Goal: Register for event/course

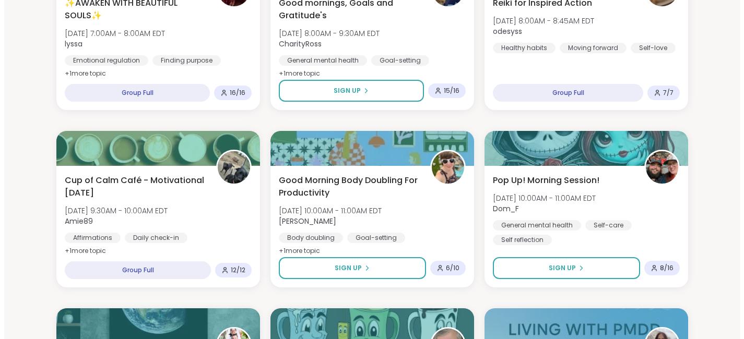
scroll to position [188, 0]
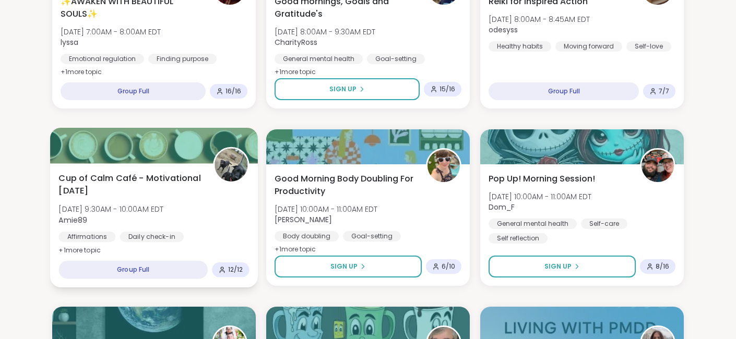
click at [86, 180] on span "Cup of Calm Café - Motivational [DATE]" at bounding box center [129, 185] width 143 height 26
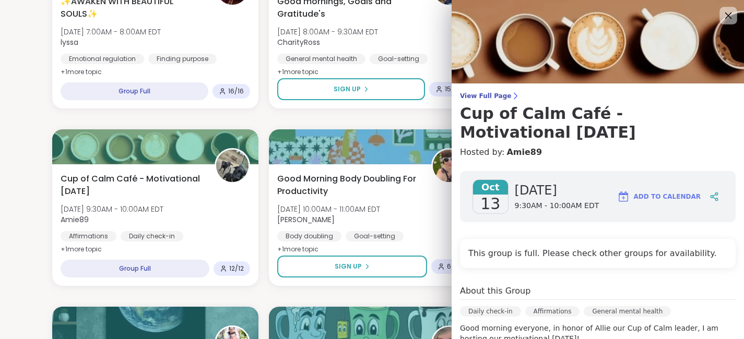
click at [722, 13] on icon at bounding box center [728, 15] width 13 height 13
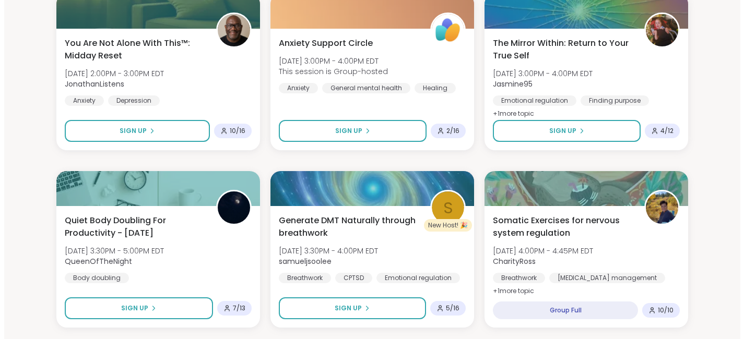
scroll to position [1191, 0]
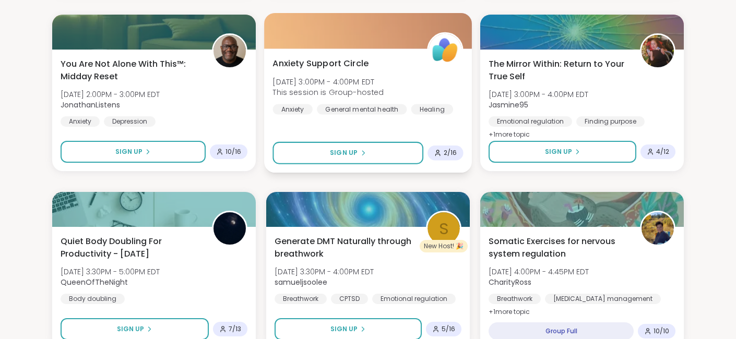
click at [293, 86] on span "[DATE] 3:00PM - 4:00PM EDT" at bounding box center [328, 81] width 111 height 10
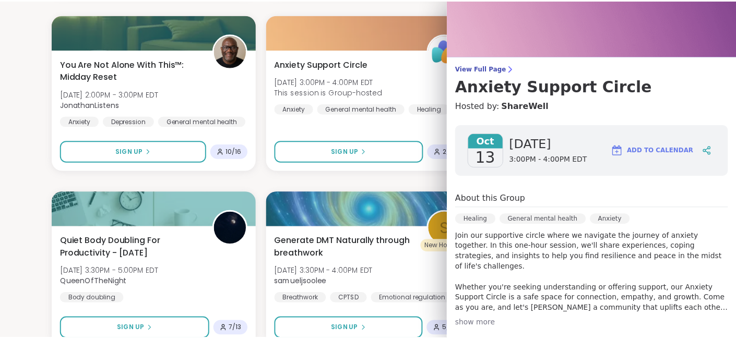
scroll to position [21, 0]
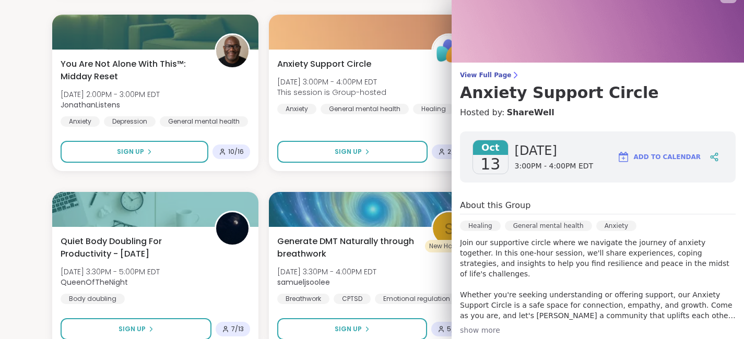
click at [326, 177] on div "✨AWAKEN WITH BEAUTIFUL SOULS✨ [DATE] 7:00AM - 8:00AM EDT lyssa Emotional regula…" at bounding box center [372, 4] width 640 height 2110
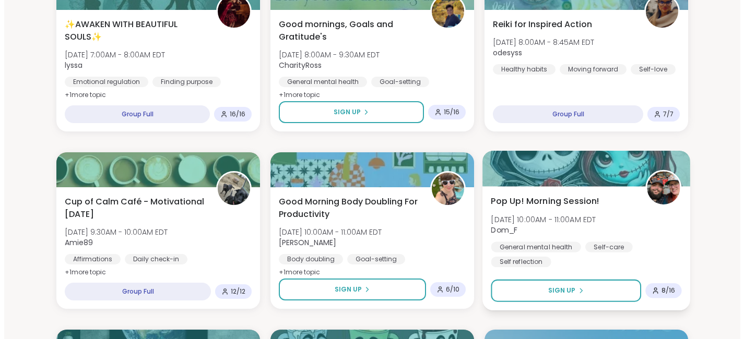
scroll to position [167, 0]
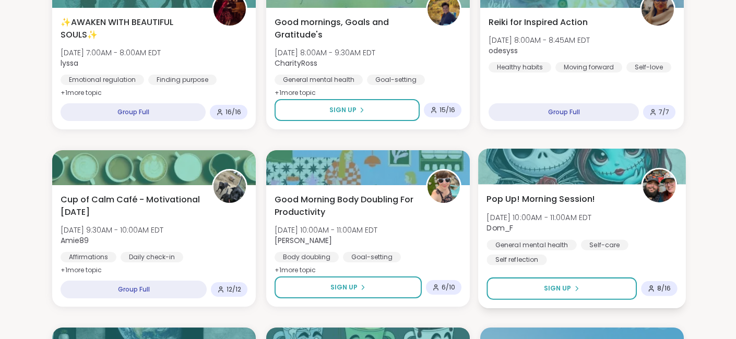
click at [654, 178] on img at bounding box center [659, 186] width 33 height 33
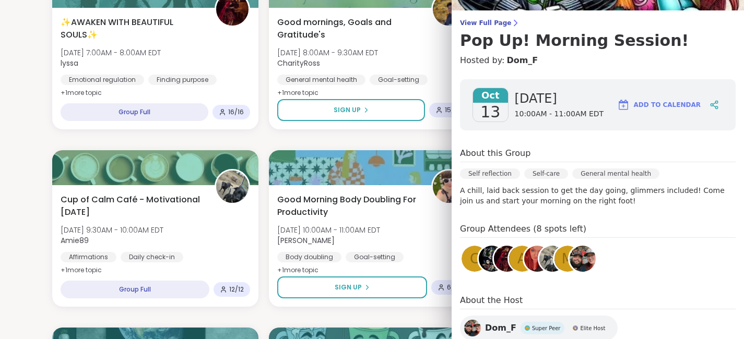
scroll to position [156, 0]
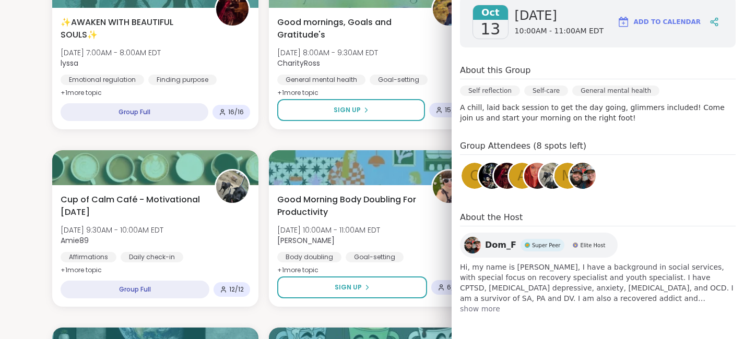
click at [463, 313] on span "show more" at bounding box center [598, 309] width 276 height 10
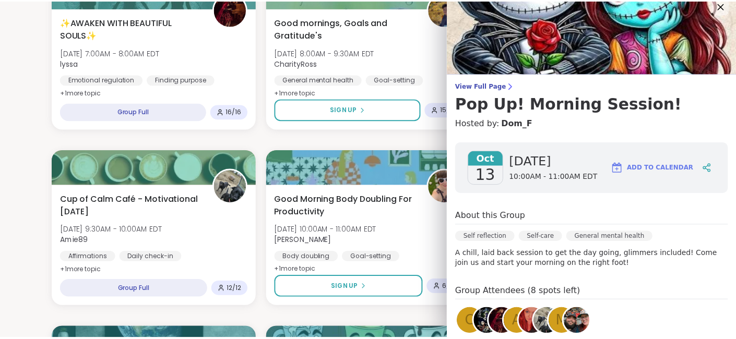
scroll to position [0, 0]
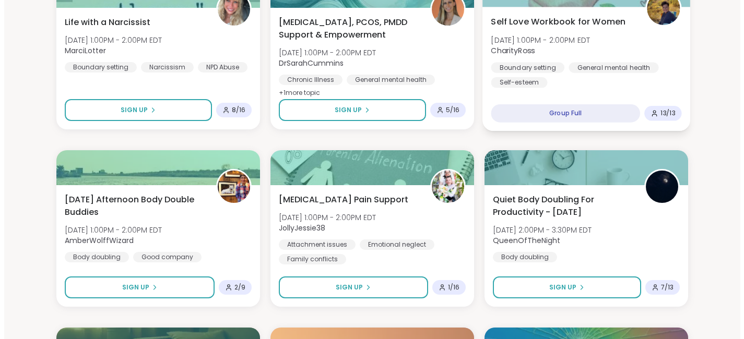
scroll to position [856, 0]
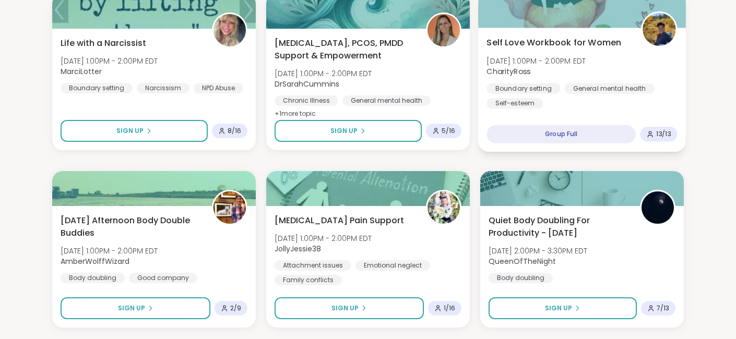
click at [542, 13] on div at bounding box center [582, 10] width 208 height 36
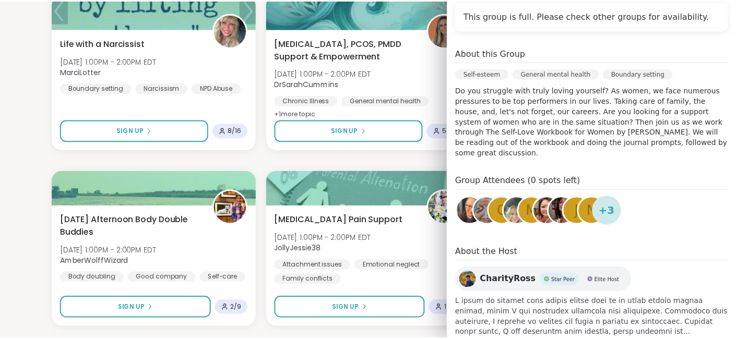
scroll to position [244, 0]
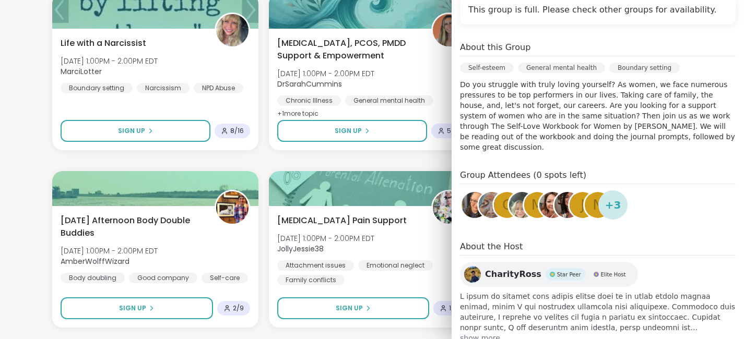
click at [369, 160] on div "✨AWAKEN WITH BEAUTIFUL SOULS✨ [DATE] 7:00AM - 8:00AM EDT lyssa Emotional regula…" at bounding box center [372, 338] width 640 height 2110
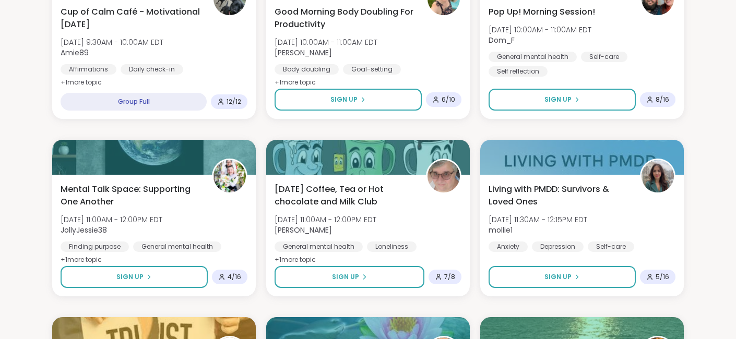
scroll to position [0, 0]
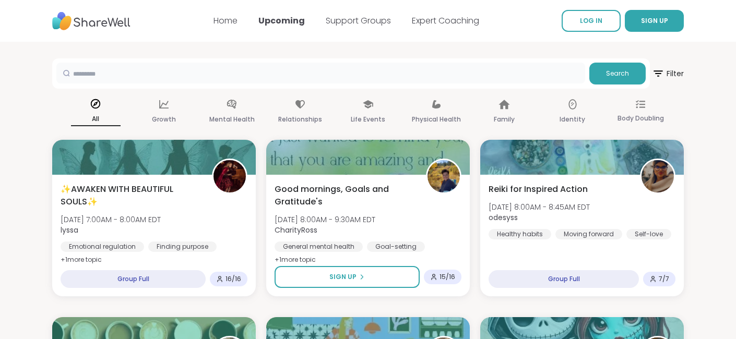
click at [476, 78] on input "text" at bounding box center [320, 73] width 529 height 21
type input "*********"
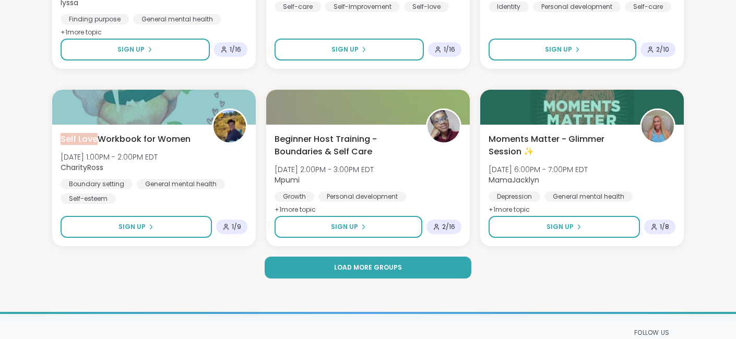
scroll to position [2005, 0]
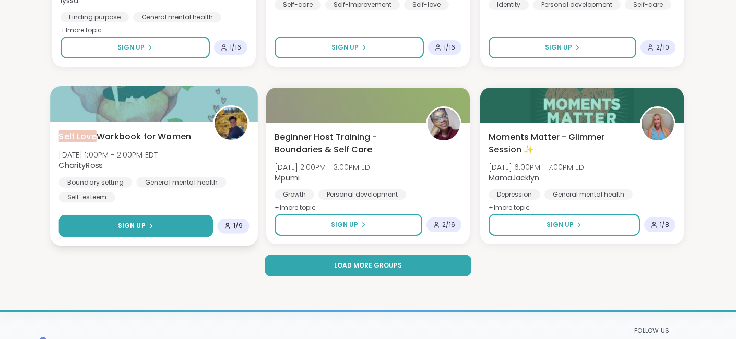
click at [109, 225] on button "Sign Up" at bounding box center [135, 226] width 155 height 22
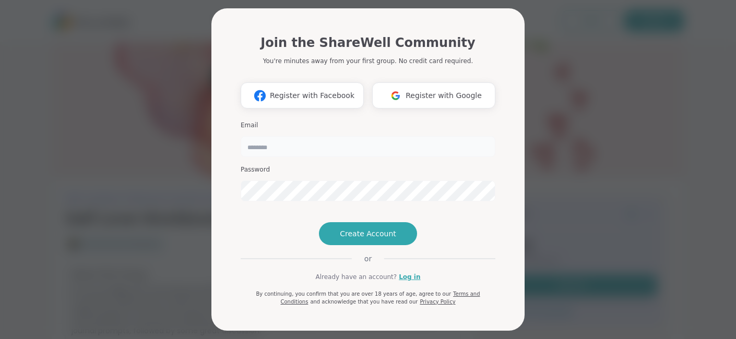
click at [278, 146] on input "email" at bounding box center [368, 146] width 255 height 21
type input "**********"
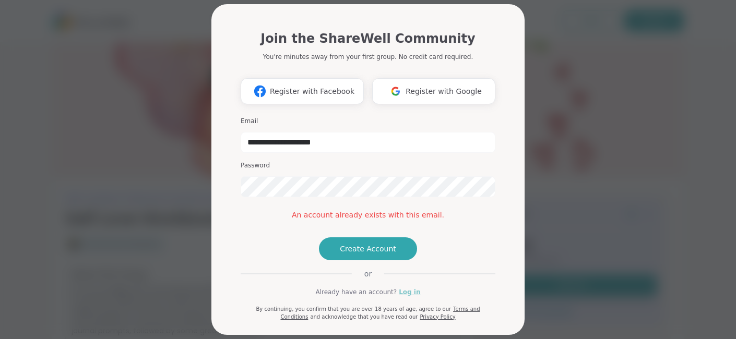
click at [406, 297] on link "Log in" at bounding box center [409, 292] width 21 height 9
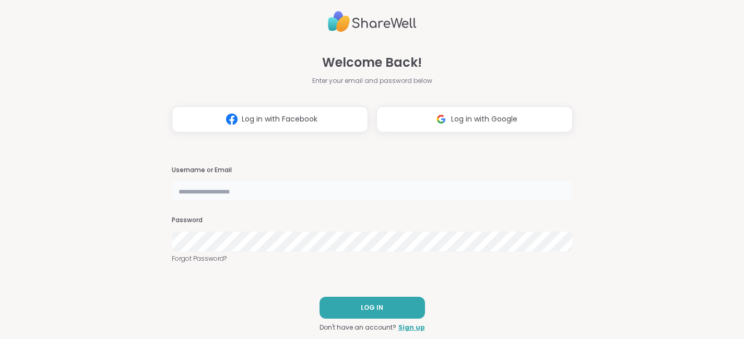
click at [273, 198] on input "text" at bounding box center [372, 191] width 401 height 21
type input "**********"
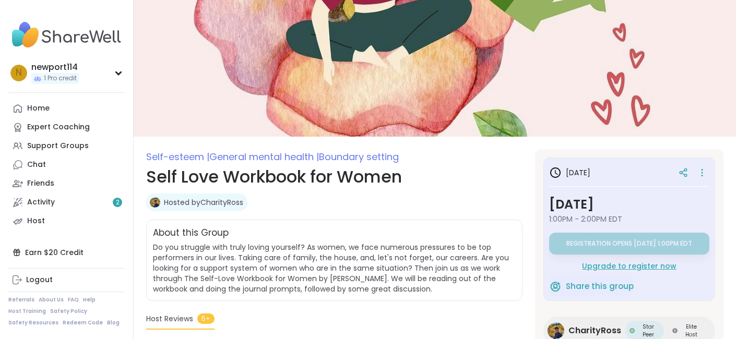
click at [179, 317] on span "Host Reviews" at bounding box center [169, 319] width 47 height 11
click at [60, 37] on img at bounding box center [66, 35] width 116 height 37
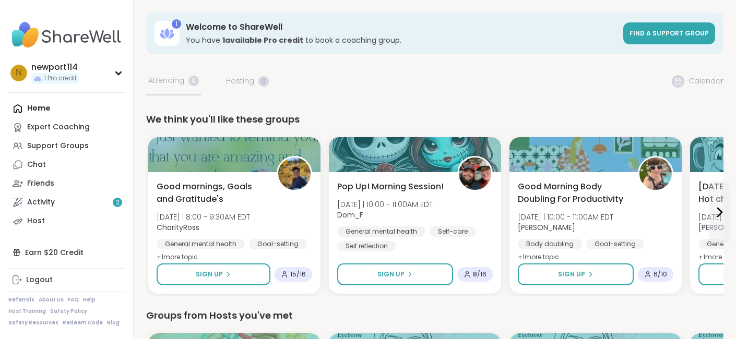
click at [656, 115] on div "We think you'll like these groups" at bounding box center [435, 119] width 578 height 15
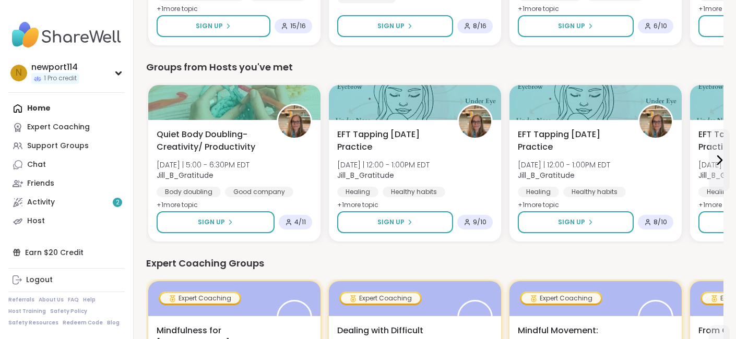
scroll to position [251, 0]
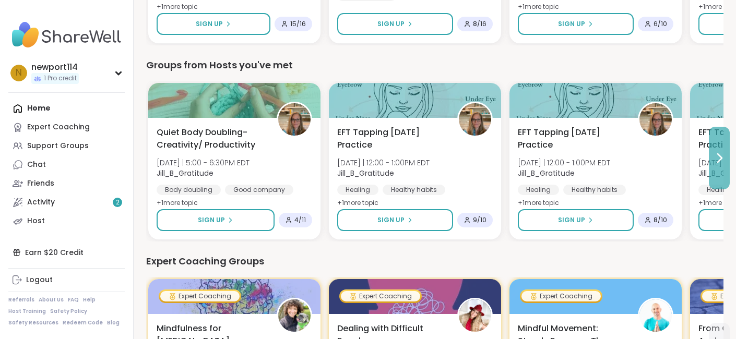
click at [718, 157] on icon at bounding box center [719, 158] width 13 height 13
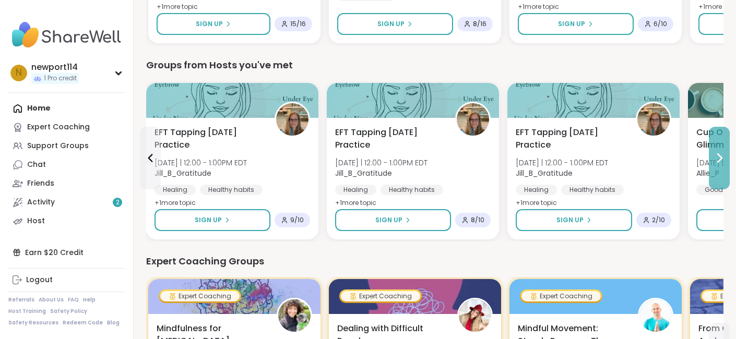
click at [718, 156] on icon at bounding box center [719, 158] width 13 height 13
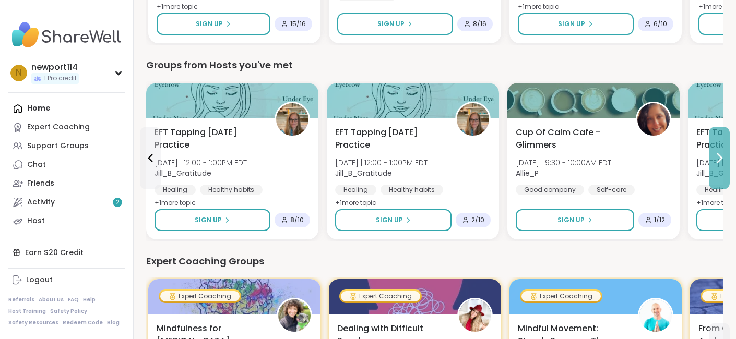
click at [718, 156] on icon at bounding box center [719, 158] width 13 height 13
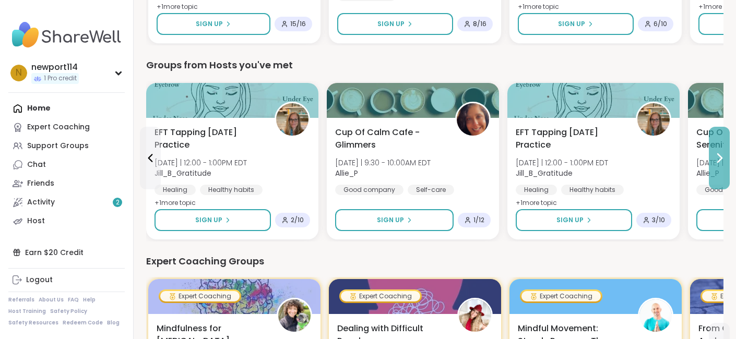
click at [718, 157] on icon at bounding box center [719, 158] width 13 height 13
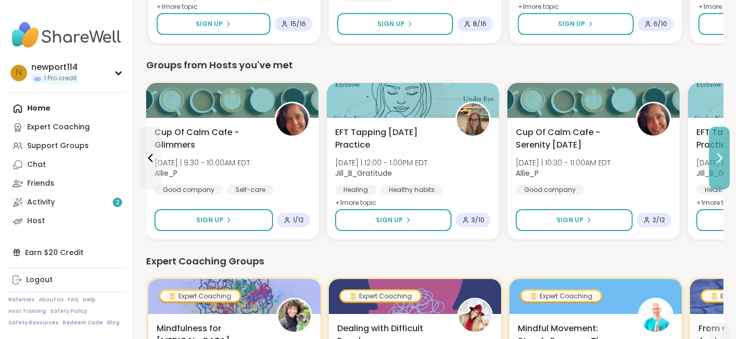
click at [719, 160] on icon at bounding box center [719, 158] width 13 height 13
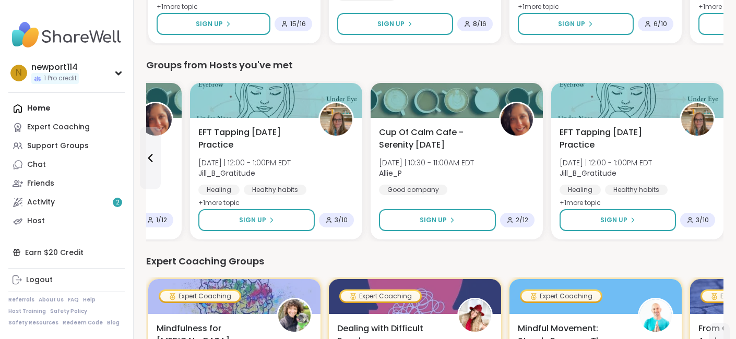
click at [719, 160] on div "EFT Tapping [DATE] Practice [DATE] | 12:00 - 1:00PM EDT Jill_B_Gratitude Healin…" at bounding box center [638, 179] width 172 height 122
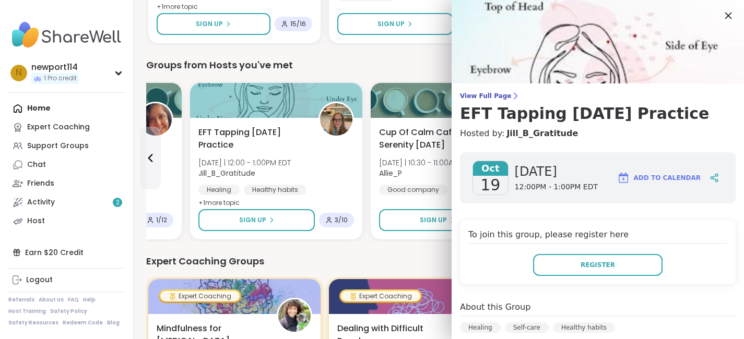
click at [722, 14] on icon at bounding box center [728, 15] width 13 height 13
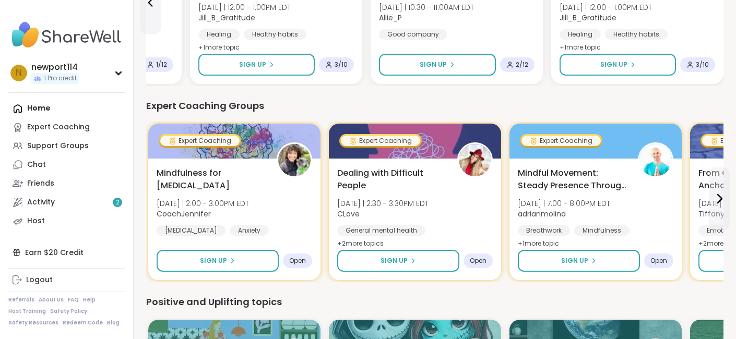
scroll to position [418, 0]
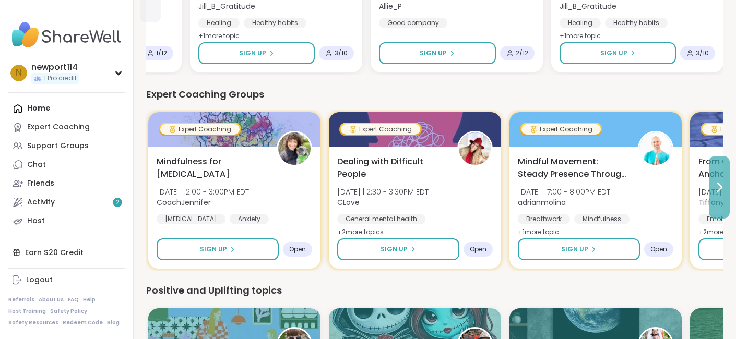
click at [720, 189] on icon at bounding box center [720, 187] width 4 height 8
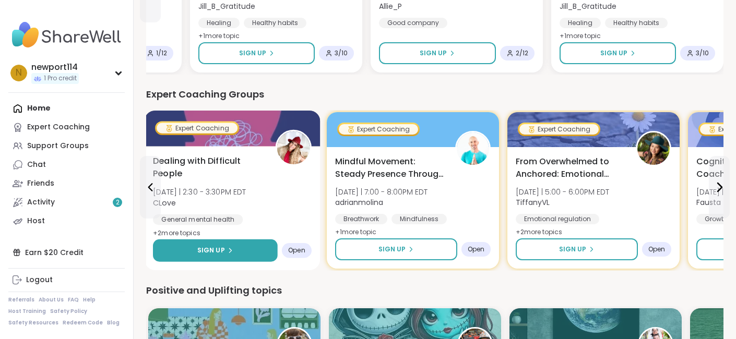
click at [234, 249] on button "Sign Up" at bounding box center [215, 251] width 125 height 22
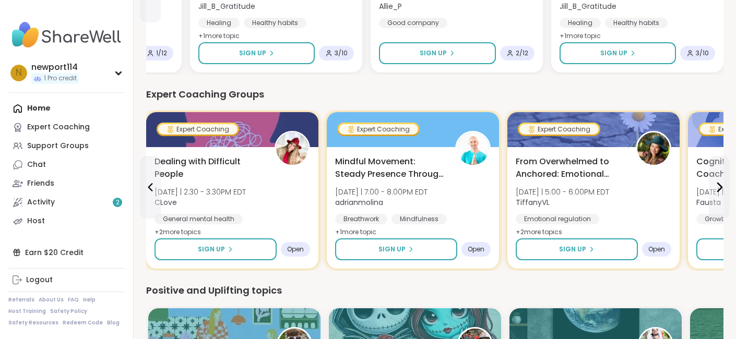
click at [370, 89] on div "Expert Coaching Groups" at bounding box center [435, 94] width 578 height 15
click at [722, 189] on icon at bounding box center [719, 187] width 13 height 13
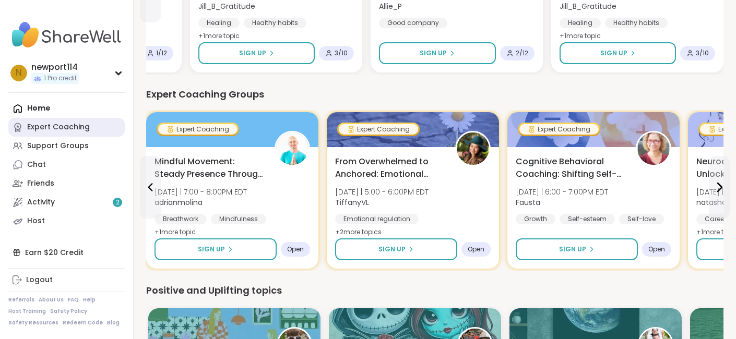
click at [76, 132] on div "Expert Coaching" at bounding box center [58, 127] width 63 height 10
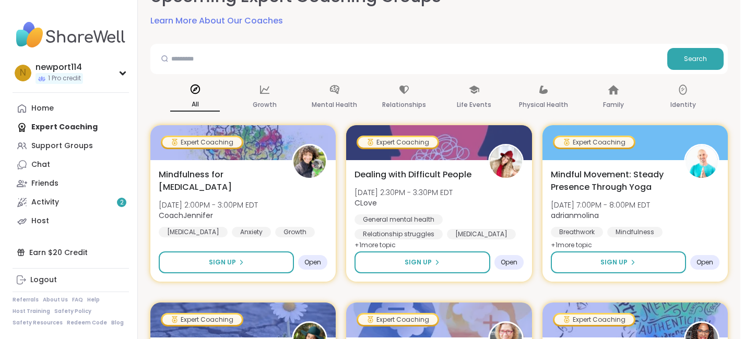
scroll to position [63, 0]
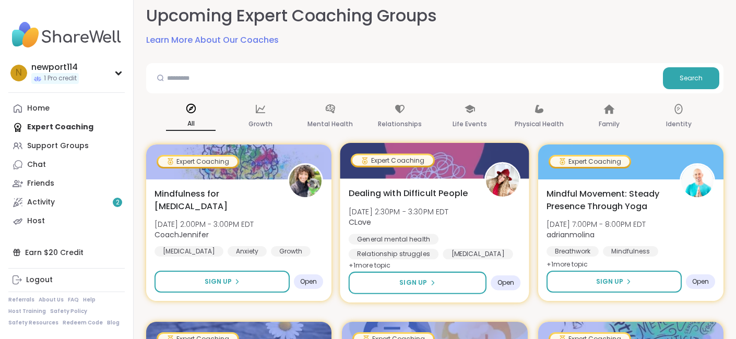
click at [367, 208] on span "[DATE] 2:30PM - 3:30PM EDT" at bounding box center [399, 211] width 100 height 10
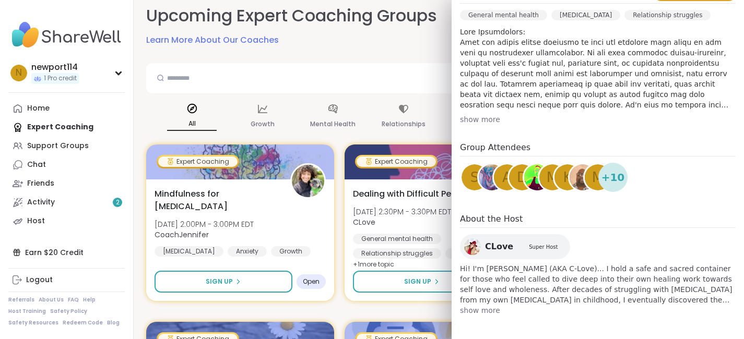
scroll to position [315, 0]
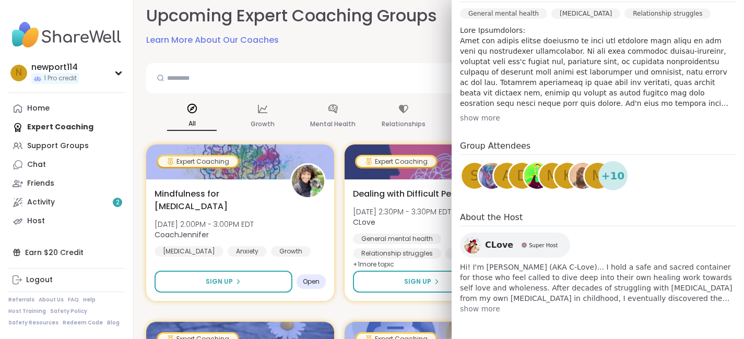
click at [460, 311] on span "show more" at bounding box center [598, 309] width 276 height 10
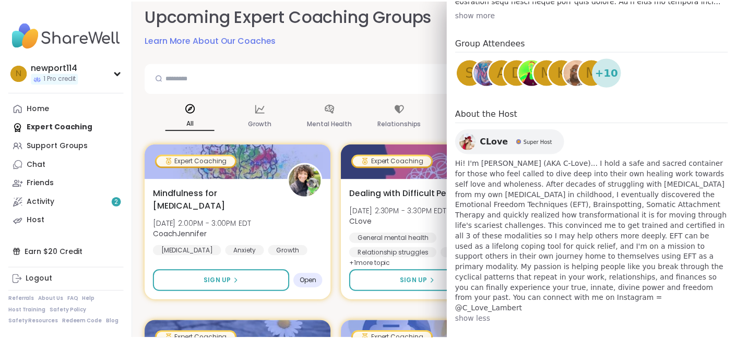
scroll to position [420, 0]
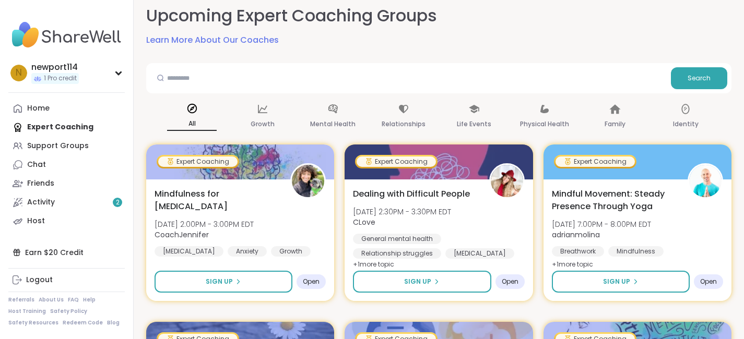
click at [361, 98] on div "All Growth Mental Health Relationships Life Events Physical Health Family Ident…" at bounding box center [438, 117] width 585 height 39
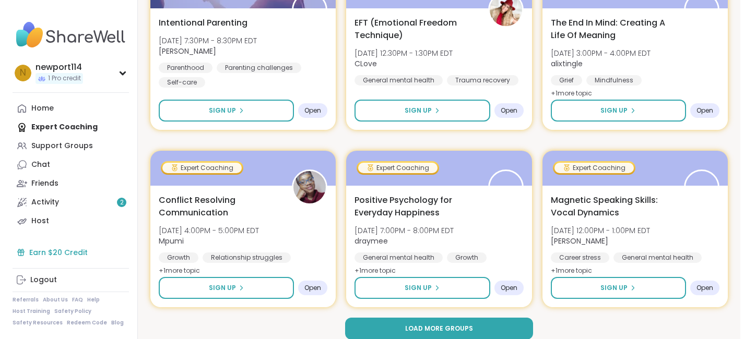
scroll to position [2021, 0]
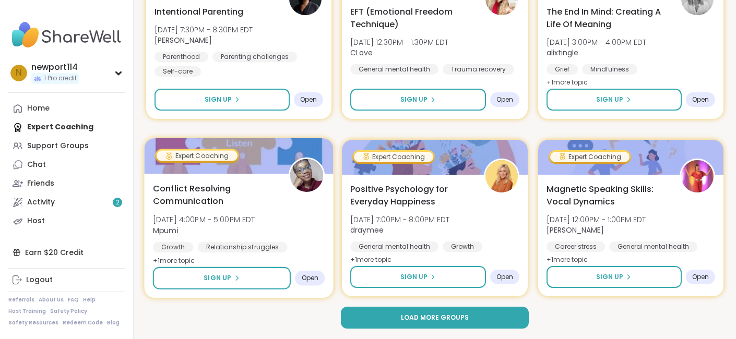
click at [187, 201] on span "Conflict Resolving Communication" at bounding box center [215, 195] width 124 height 26
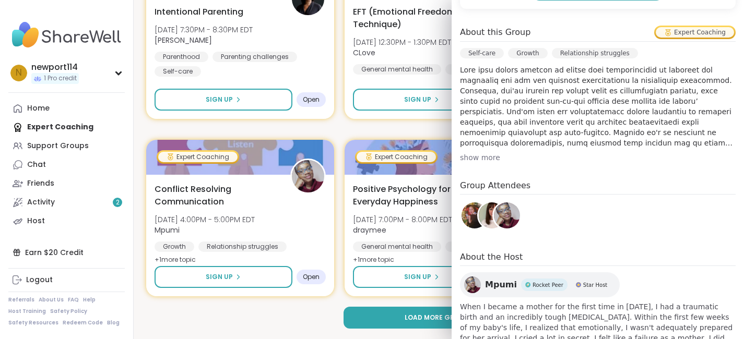
scroll to position [315, 0]
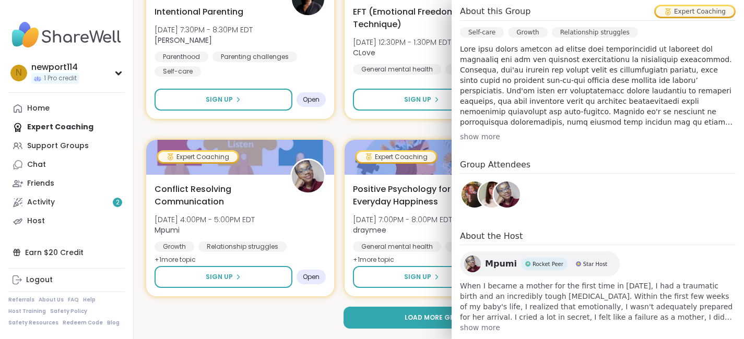
click at [480, 323] on span "show more" at bounding box center [598, 328] width 276 height 10
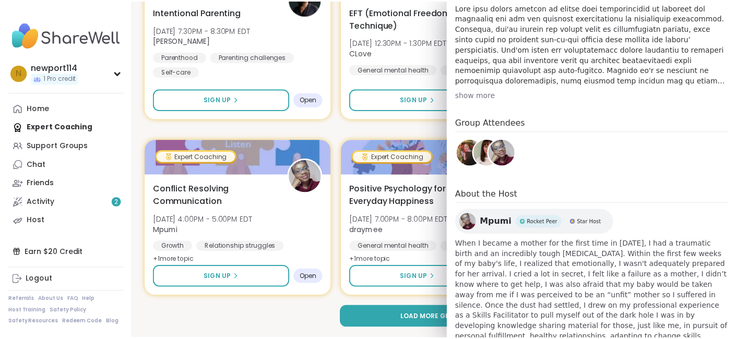
scroll to position [378, 0]
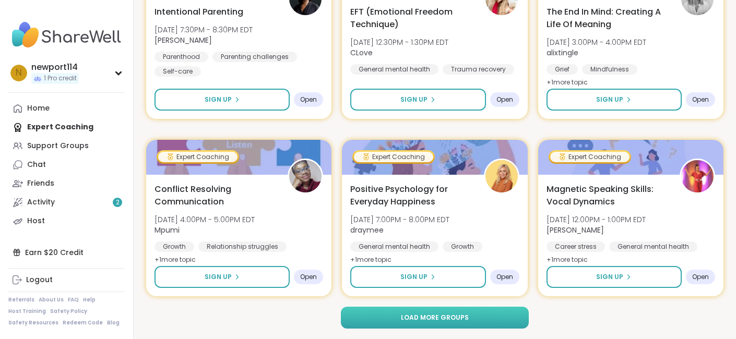
click at [389, 323] on button "Load more groups" at bounding box center [435, 318] width 189 height 22
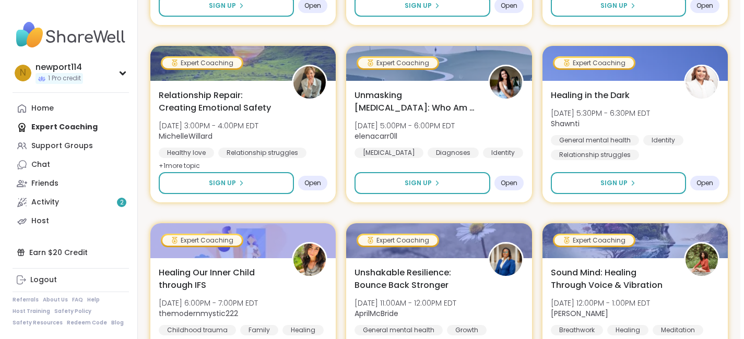
scroll to position [2313, 0]
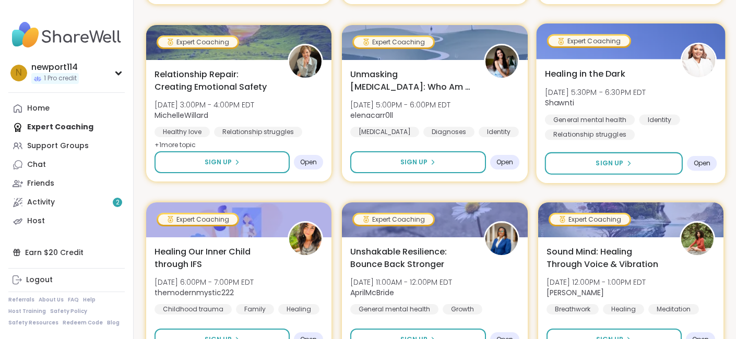
click at [574, 72] on span "Healing in the Dark" at bounding box center [585, 73] width 80 height 13
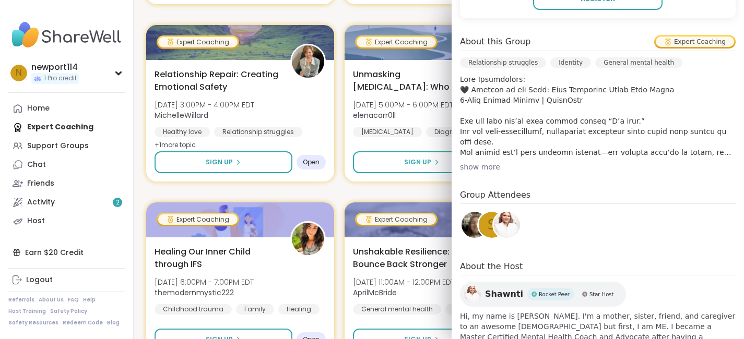
scroll to position [269, 0]
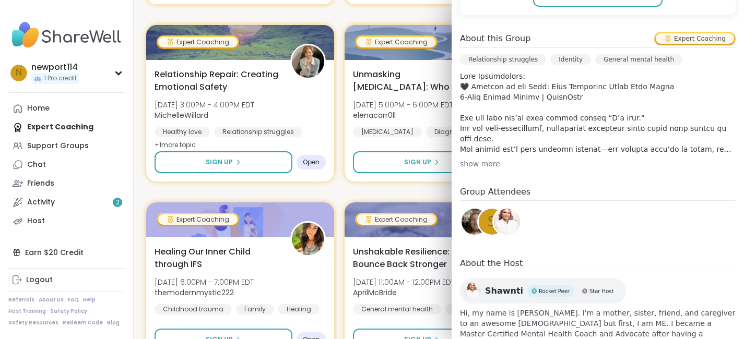
click at [462, 164] on div "show more" at bounding box center [598, 164] width 276 height 10
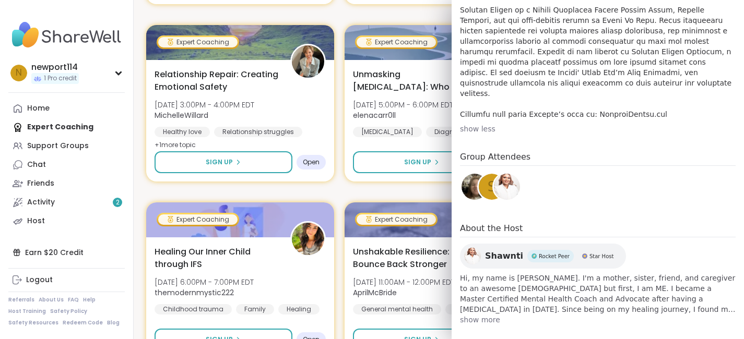
scroll to position [493, 0]
click at [467, 314] on span "show more" at bounding box center [598, 319] width 276 height 10
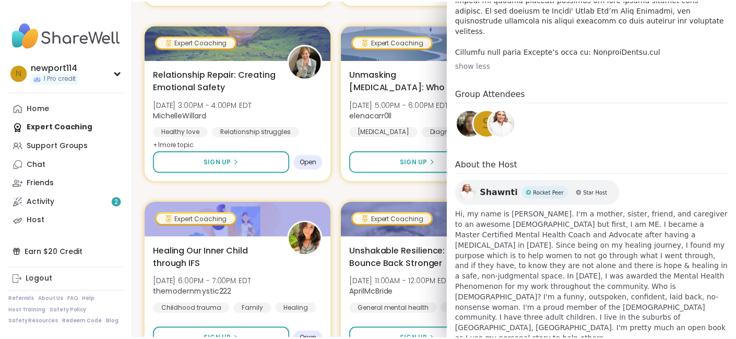
scroll to position [566, 0]
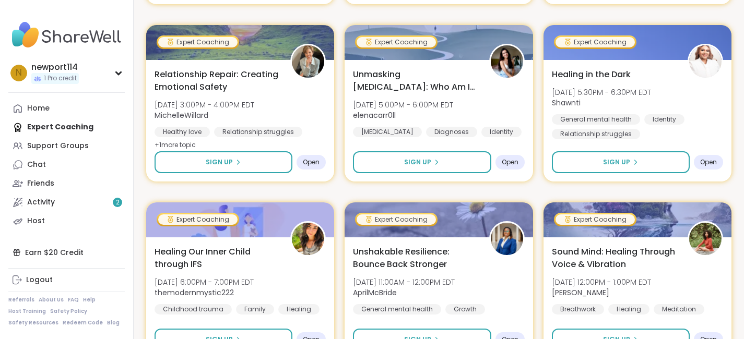
click at [335, 191] on div "Expert Coaching Mindfulness for [MEDICAL_DATA] [DATE] 2:00PM - 3:00PM EDT Coach…" at bounding box center [438, 14] width 585 height 4241
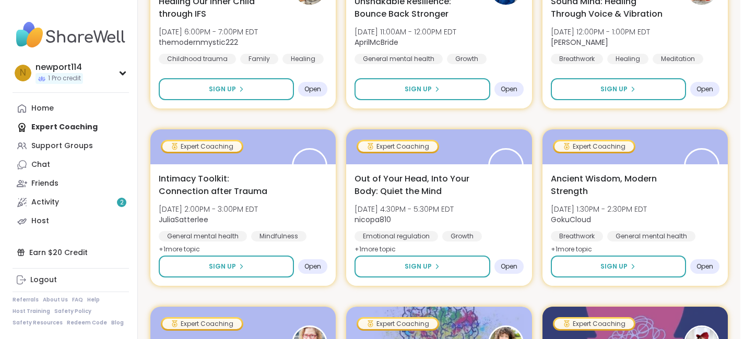
scroll to position [2585, 0]
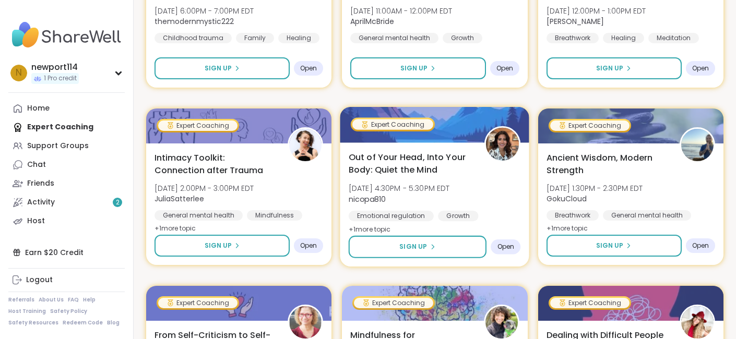
click at [375, 169] on span "Out of Your Head, Into Your Body: Quiet the Mind" at bounding box center [411, 164] width 124 height 26
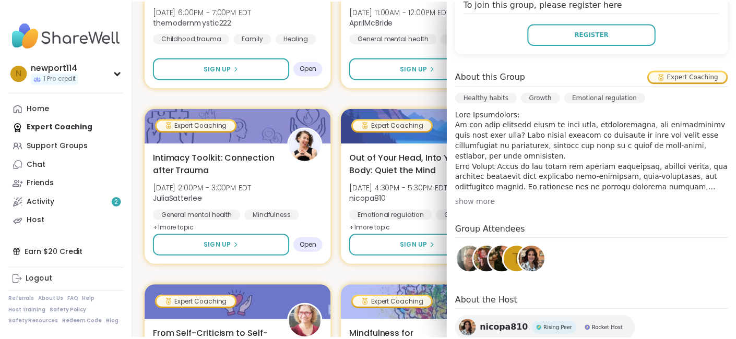
scroll to position [334, 0]
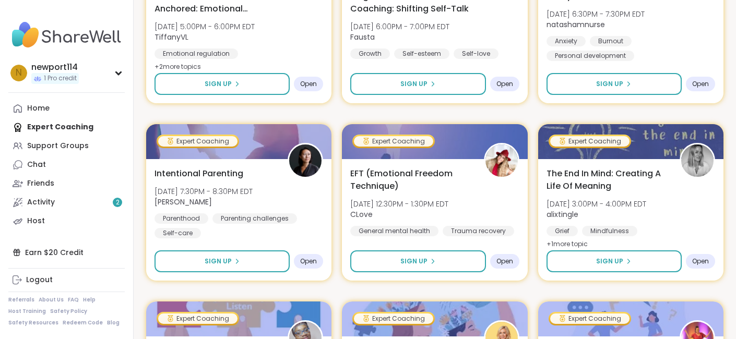
scroll to position [0, 0]
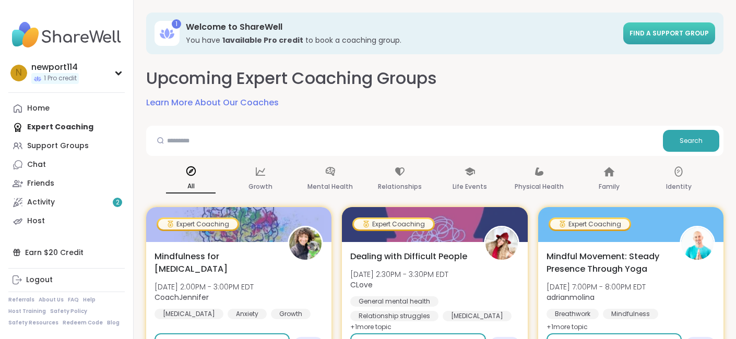
click at [651, 36] on span "Find a support group" at bounding box center [669, 33] width 79 height 9
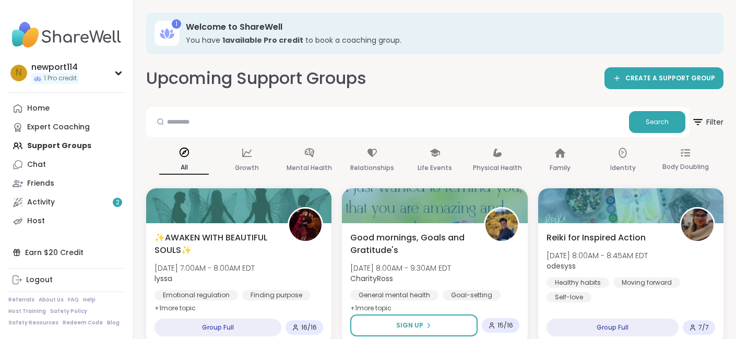
click at [39, 144] on div "Home Expert Coaching Support Groups Chat Friends Activity 2 Host" at bounding box center [66, 165] width 116 height 132
click at [256, 154] on div "Growth" at bounding box center [247, 161] width 50 height 39
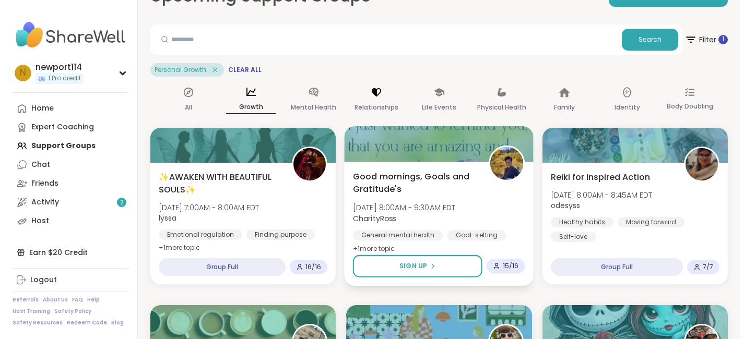
scroll to position [84, 0]
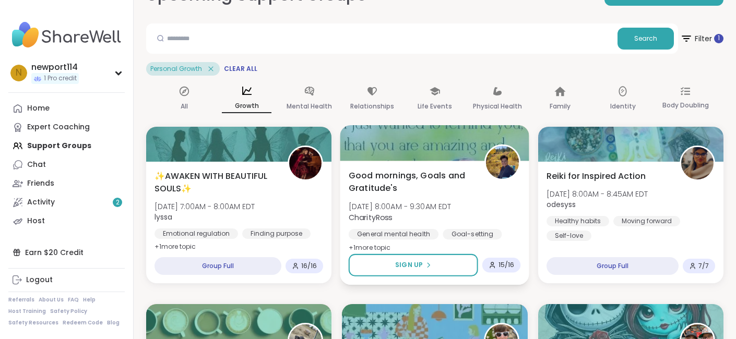
click at [365, 182] on span "Good mornings, Goals and Gratitude's" at bounding box center [411, 182] width 124 height 26
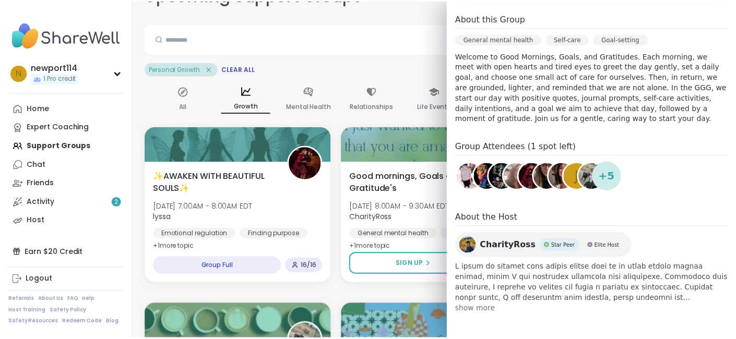
scroll to position [308, 0]
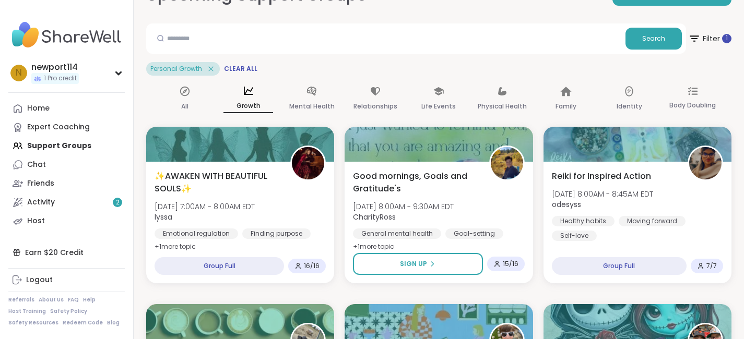
click at [346, 115] on div "All Growth Mental Health Relationships Life Events Physical Health Family Ident…" at bounding box center [438, 99] width 585 height 39
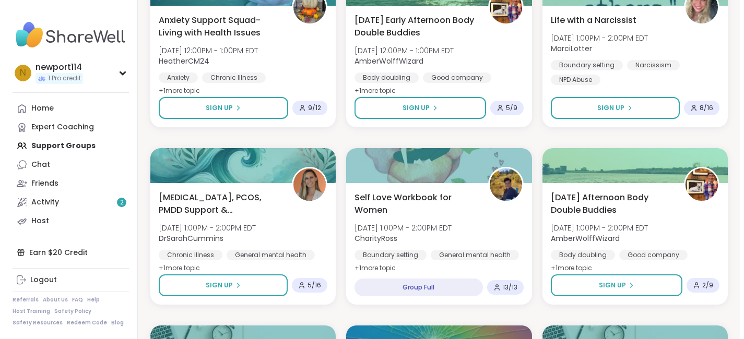
scroll to position [773, 0]
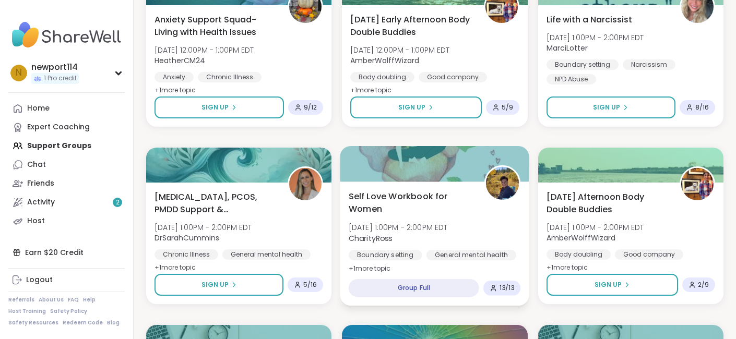
click at [369, 208] on span "Self Love Workbook for Women" at bounding box center [411, 203] width 124 height 26
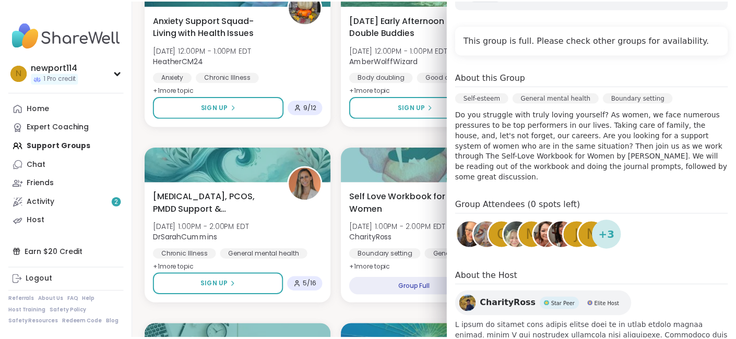
scroll to position [244, 0]
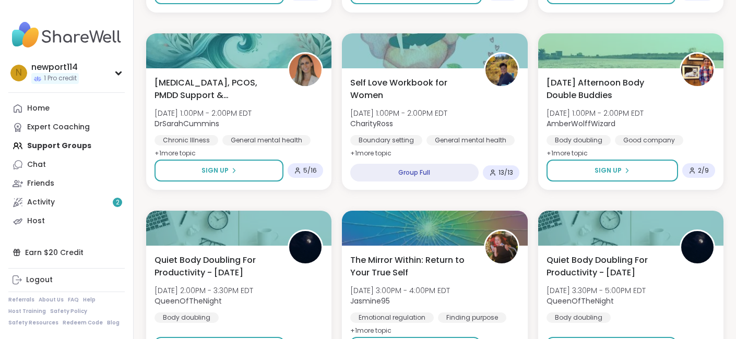
scroll to position [898, 0]
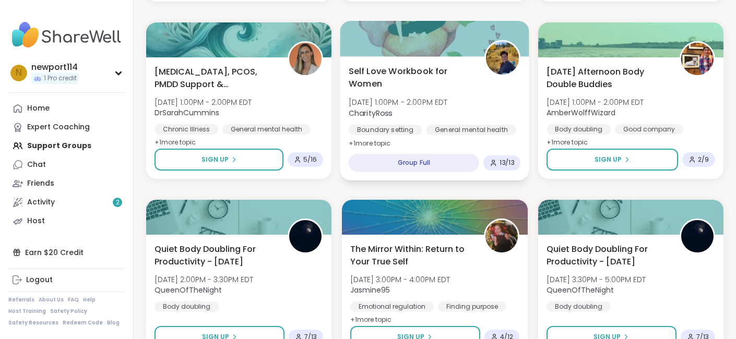
click at [390, 162] on div "Group Full" at bounding box center [414, 163] width 131 height 18
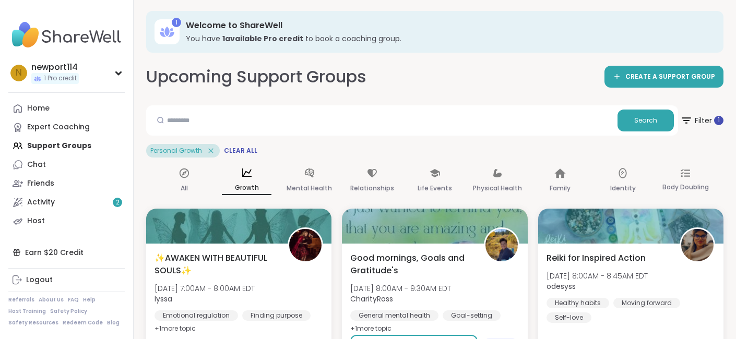
scroll to position [0, 0]
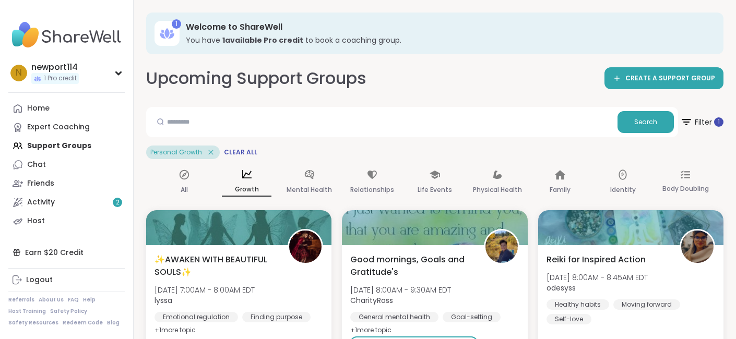
click at [302, 33] on div "Welcome to ShareWell You have 1 available Pro credit to book a coaching group." at bounding box center [447, 33] width 523 height 24
click at [277, 43] on b "1 available Pro credit" at bounding box center [262, 40] width 81 height 10
click at [57, 123] on div "Expert Coaching" at bounding box center [58, 127] width 63 height 10
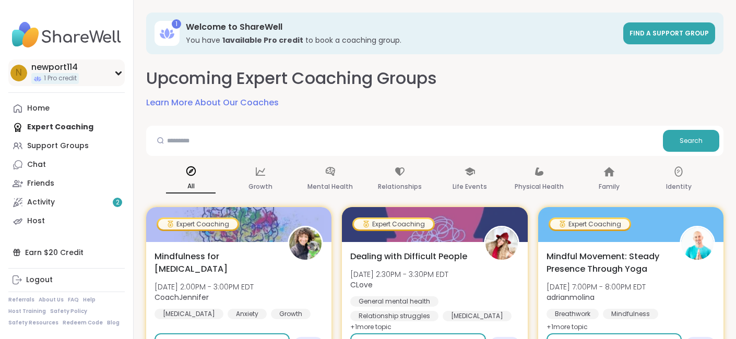
click at [120, 73] on icon at bounding box center [118, 73] width 5 height 3
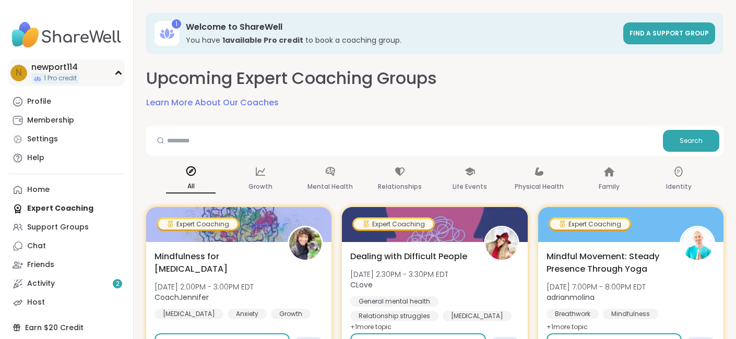
click at [120, 73] on icon at bounding box center [118, 73] width 5 height 3
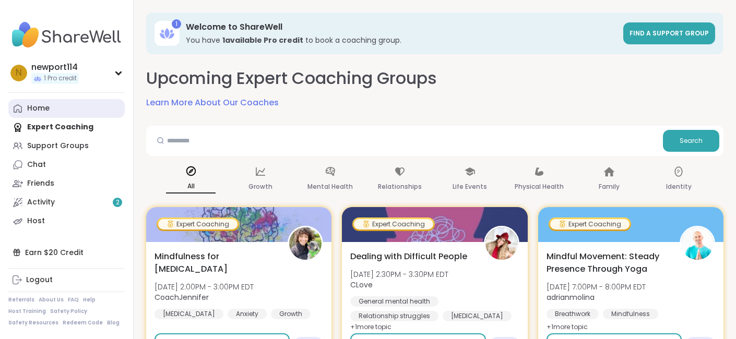
click at [41, 108] on div "Home" at bounding box center [38, 108] width 22 height 10
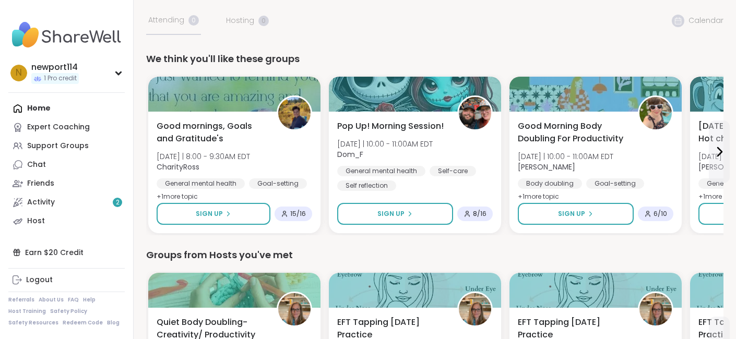
scroll to position [63, 0]
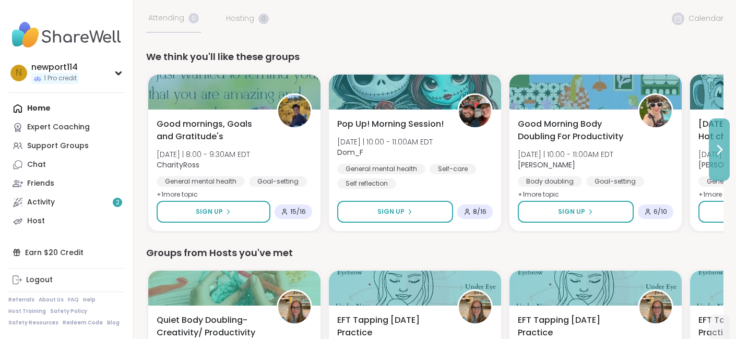
click at [718, 152] on icon at bounding box center [719, 150] width 13 height 13
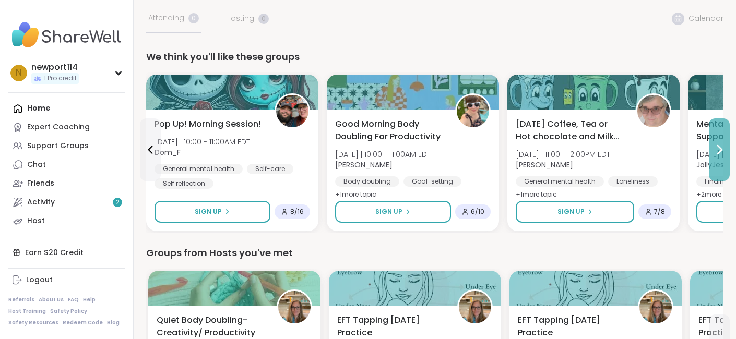
click at [718, 152] on icon at bounding box center [719, 150] width 13 height 13
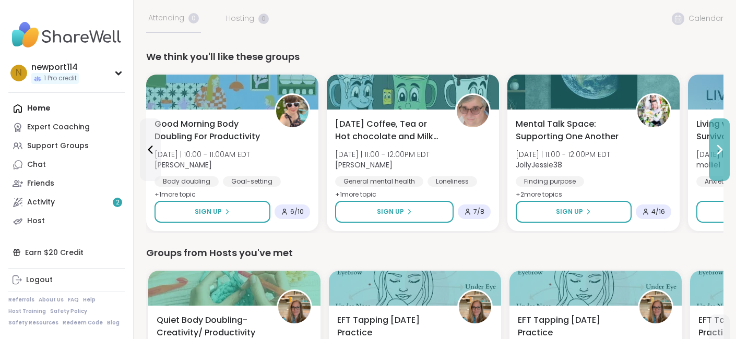
click at [718, 152] on icon at bounding box center [719, 150] width 13 height 13
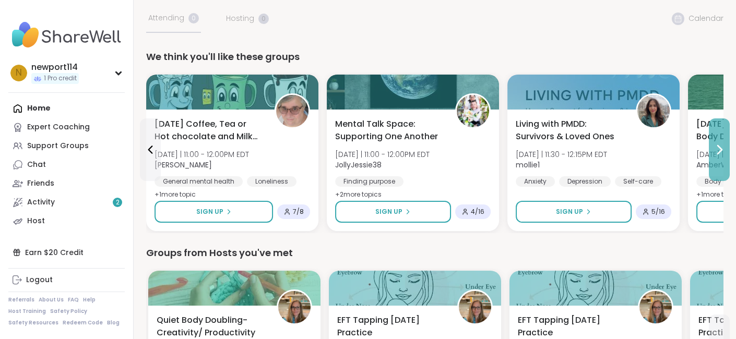
click at [718, 152] on icon at bounding box center [719, 150] width 13 height 13
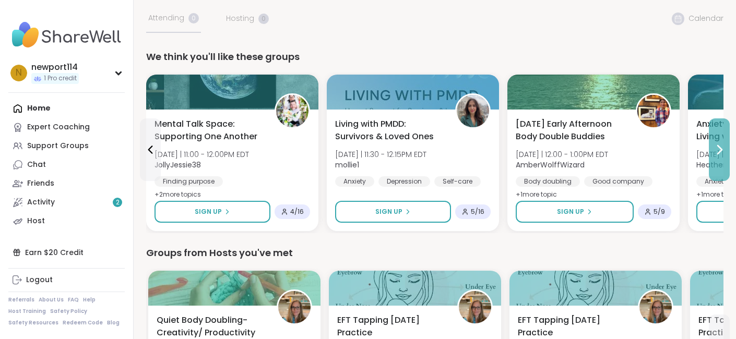
click at [718, 152] on icon at bounding box center [719, 150] width 13 height 13
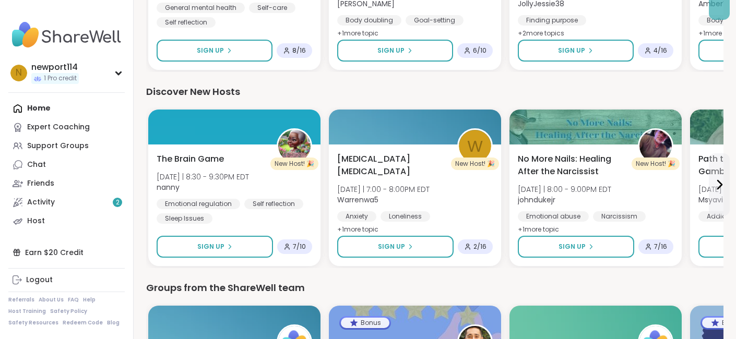
scroll to position [815, 0]
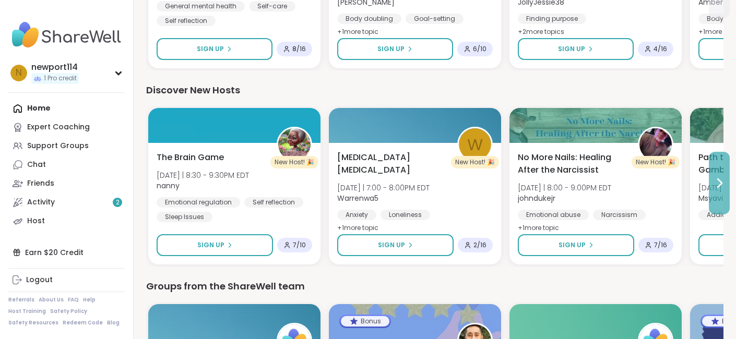
click at [714, 180] on icon at bounding box center [719, 183] width 13 height 13
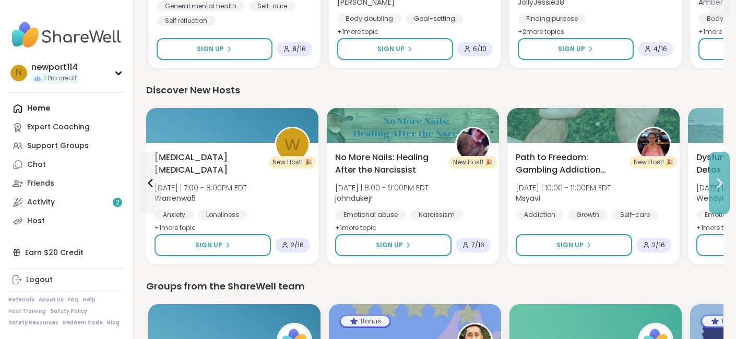
click at [719, 185] on icon at bounding box center [719, 183] width 13 height 13
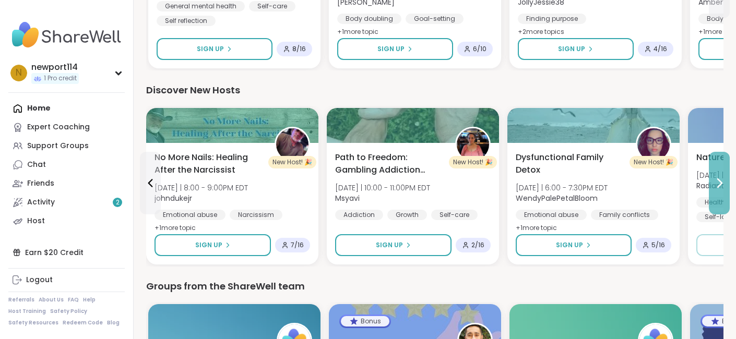
click at [719, 185] on icon at bounding box center [719, 183] width 13 height 13
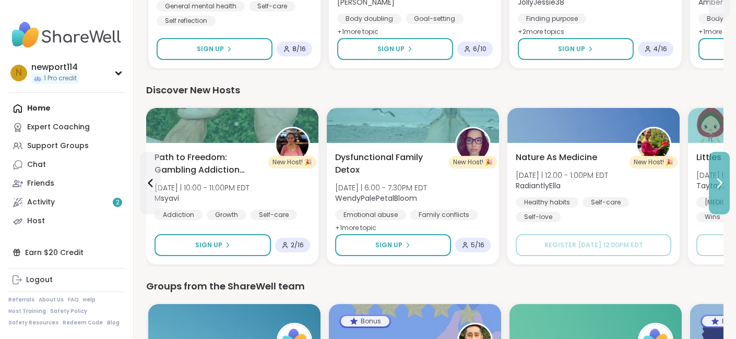
scroll to position [836, 0]
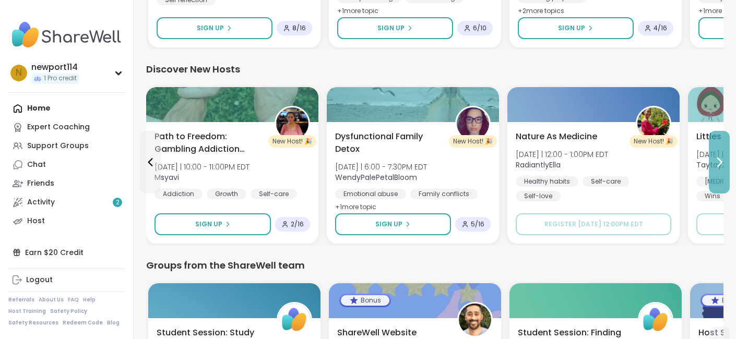
click at [720, 172] on button at bounding box center [719, 162] width 21 height 63
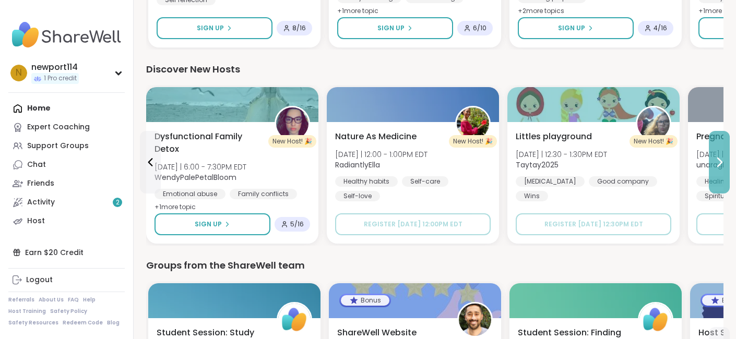
click at [720, 172] on button at bounding box center [719, 162] width 21 height 63
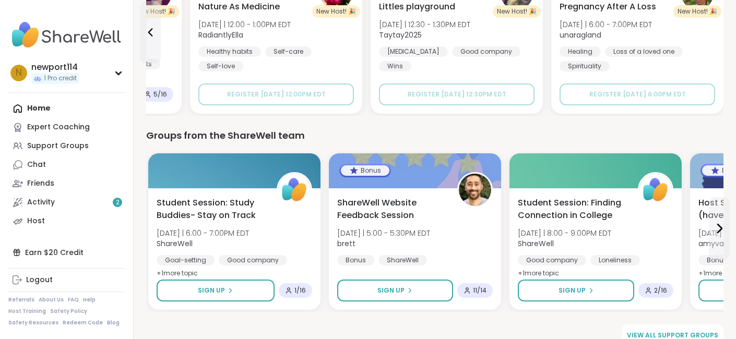
scroll to position [983, 0]
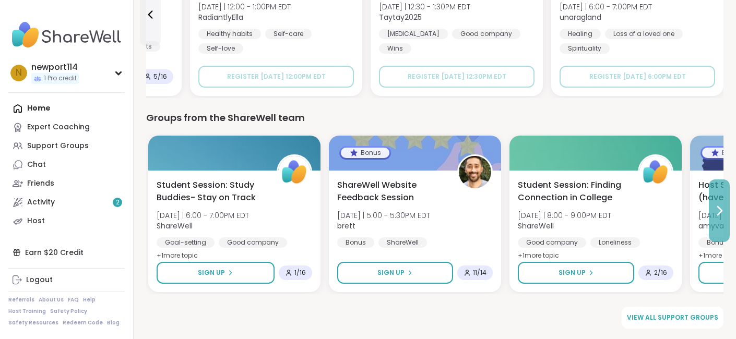
click at [717, 215] on icon at bounding box center [719, 211] width 13 height 13
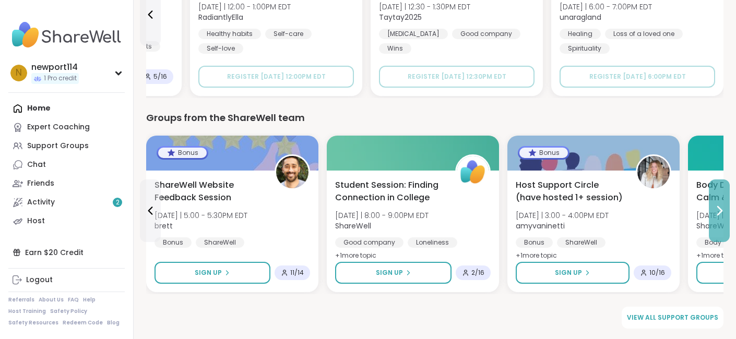
click at [717, 215] on icon at bounding box center [719, 211] width 13 height 13
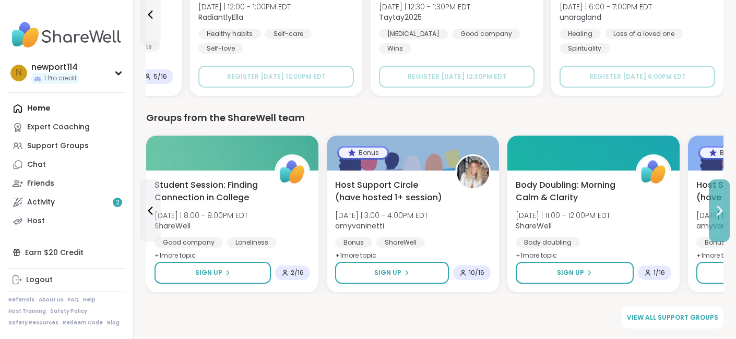
click at [717, 215] on icon at bounding box center [719, 211] width 13 height 13
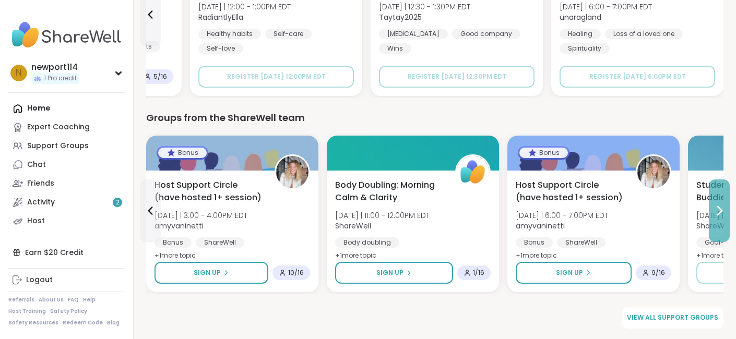
click at [717, 215] on icon at bounding box center [719, 211] width 13 height 13
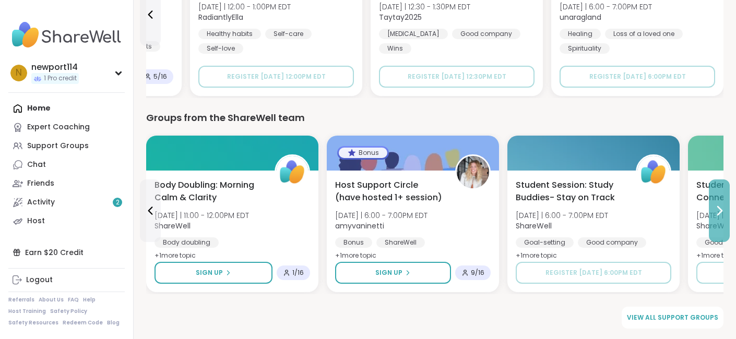
click at [717, 215] on icon at bounding box center [719, 211] width 13 height 13
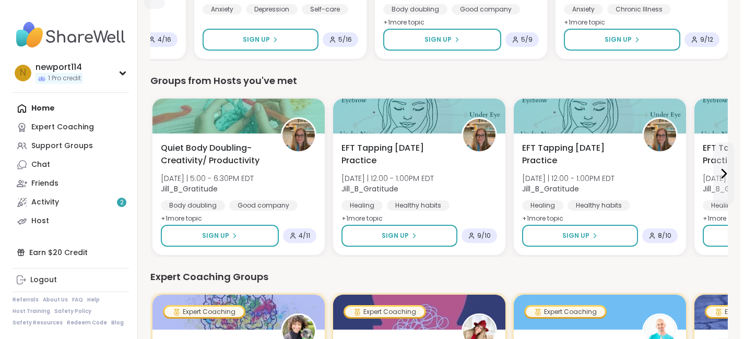
scroll to position [0, 0]
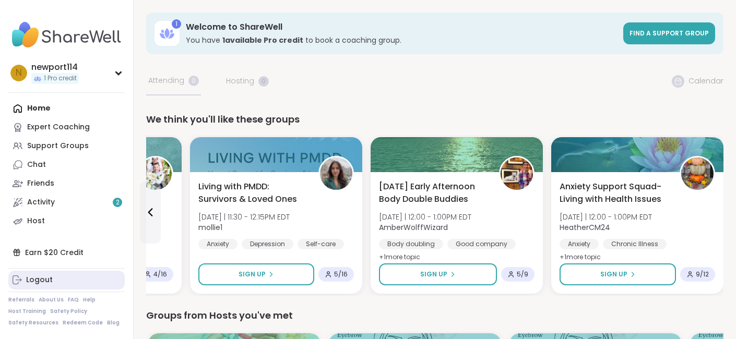
click at [36, 279] on div "Logout" at bounding box center [39, 280] width 27 height 10
